Goal: Find specific page/section: Find specific page/section

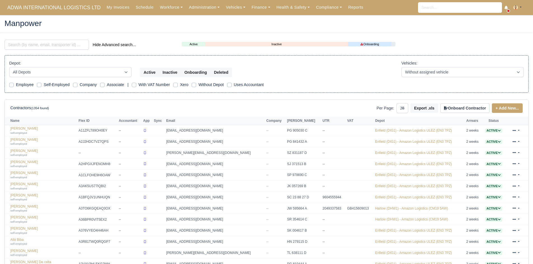
select select "25"
click at [230, 11] on link "Vehicles" at bounding box center [236, 7] width 26 height 11
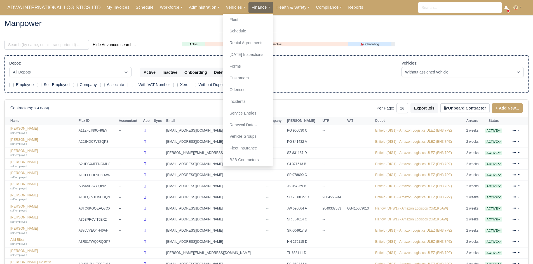
click at [253, 9] on link "Finance" at bounding box center [261, 7] width 25 height 11
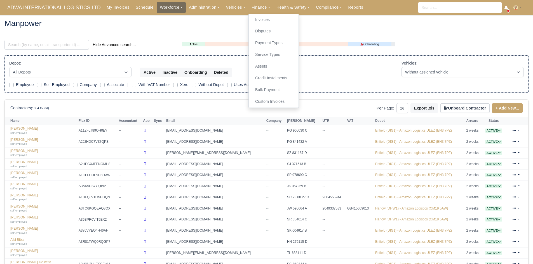
click at [165, 10] on link "Workforce" at bounding box center [171, 7] width 29 height 11
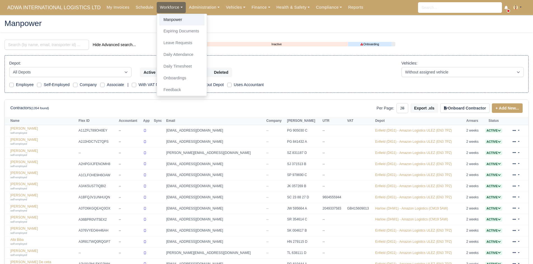
click at [170, 22] on link "Manpower" at bounding box center [181, 20] width 45 height 12
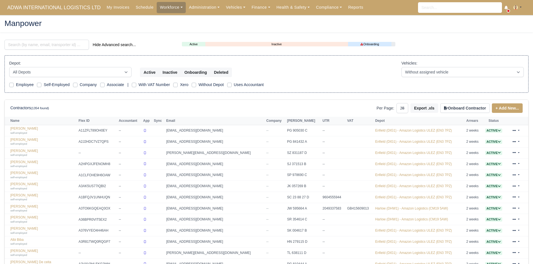
select select "25"
click at [65, 48] on input "search" at bounding box center [46, 45] width 85 height 10
click at [66, 47] on input "search" at bounding box center [46, 45] width 85 height 10
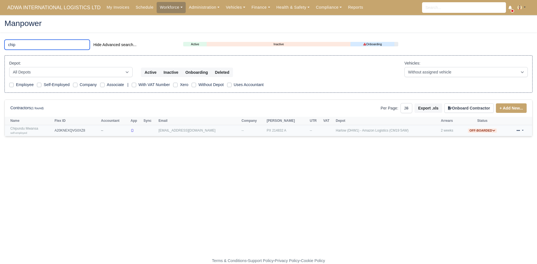
type input "chip"
click at [32, 130] on link "Chipundu Mwansa self-employed" at bounding box center [30, 131] width 41 height 8
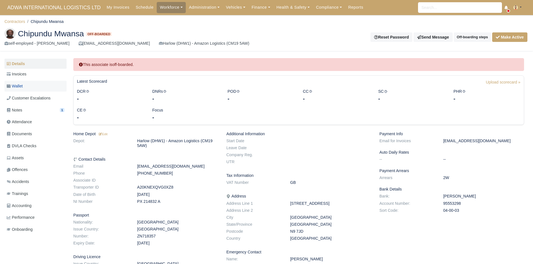
click at [30, 87] on link "Wallet" at bounding box center [35, 86] width 62 height 11
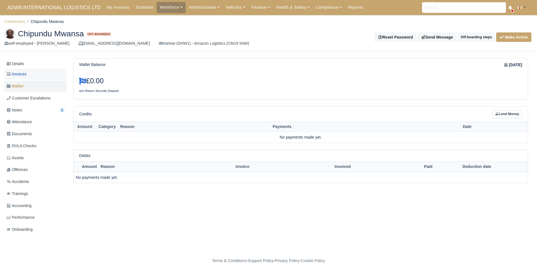
click at [24, 77] on span "Invoices" at bounding box center [17, 74] width 20 height 6
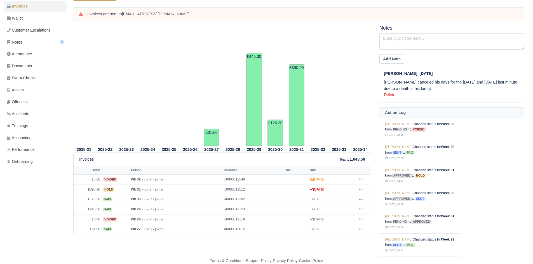
scroll to position [69, 0]
click at [362, 190] on icon at bounding box center [360, 189] width 3 height 3
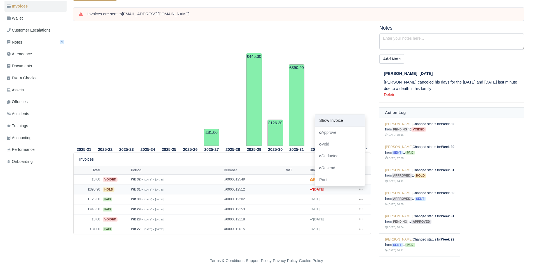
click at [341, 120] on link "Show Invoice" at bounding box center [340, 121] width 50 height 12
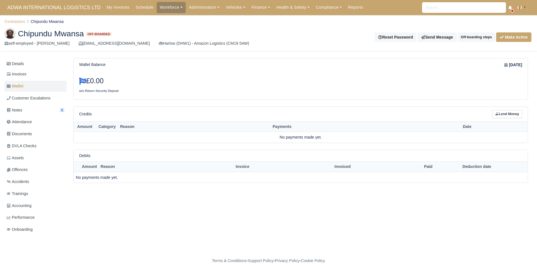
click at [12, 35] on img at bounding box center [9, 33] width 11 height 11
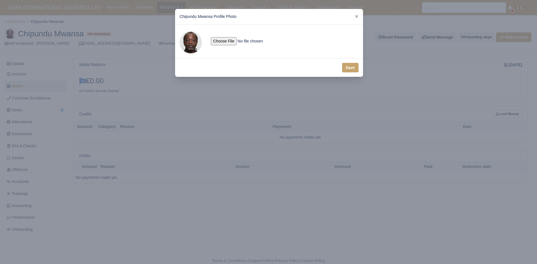
click at [184, 133] on div at bounding box center [268, 132] width 537 height 264
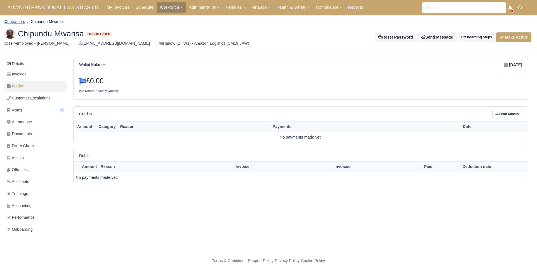
click at [20, 24] on link "Contractors" at bounding box center [14, 21] width 21 height 4
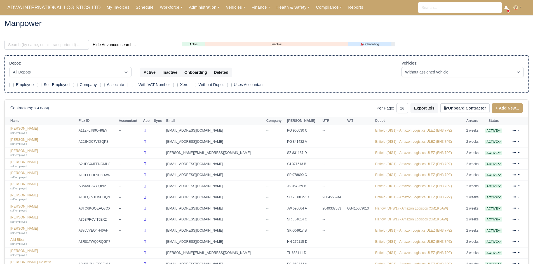
select select "25"
